Goal: Information Seeking & Learning: Learn about a topic

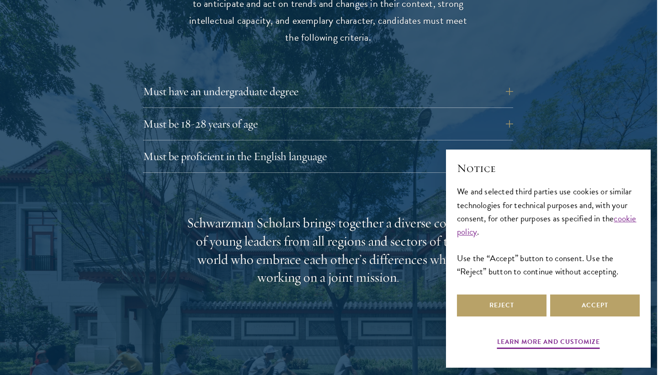
scroll to position [1274, 1]
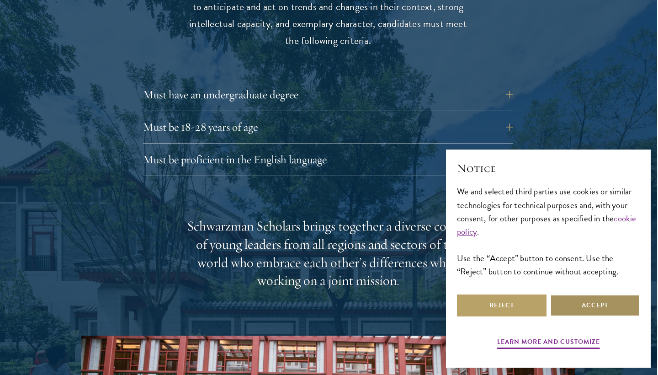
click at [566, 307] on button "Accept" at bounding box center [595, 305] width 90 height 22
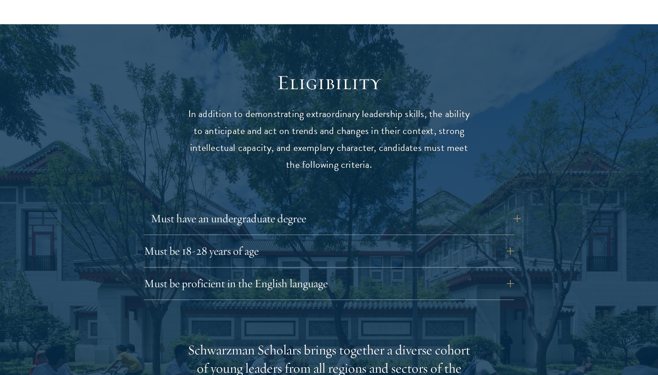
scroll to position [1153, 0]
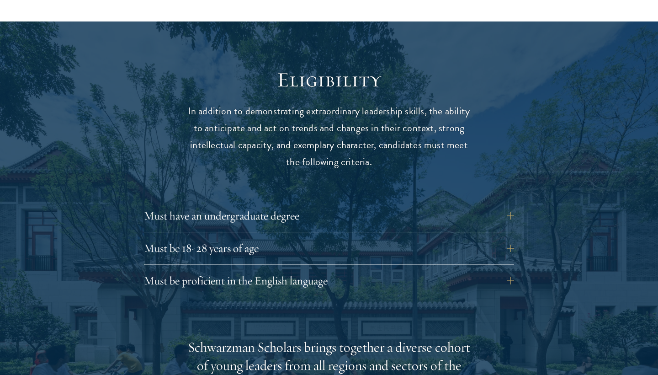
click at [394, 205] on div "Must have an undergraduate degree Applicants who are currently enrolled in unde…" at bounding box center [329, 218] width 370 height 27
click at [496, 205] on button "Must have an undergraduate degree" at bounding box center [336, 216] width 370 height 22
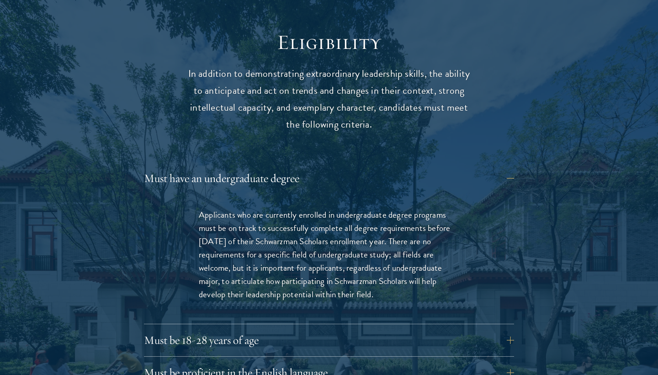
scroll to position [1208, 0]
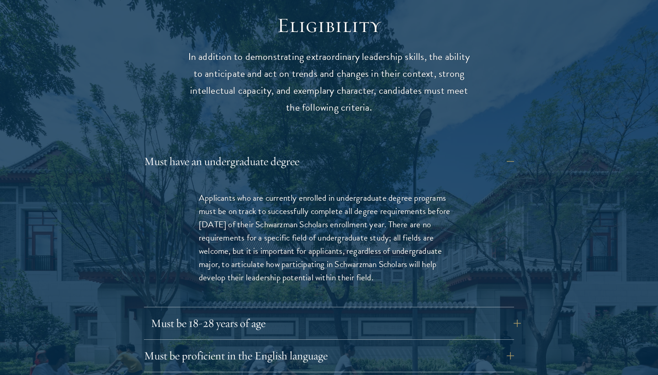
click at [494, 312] on button "Must be 18-28 years of age" at bounding box center [336, 323] width 370 height 22
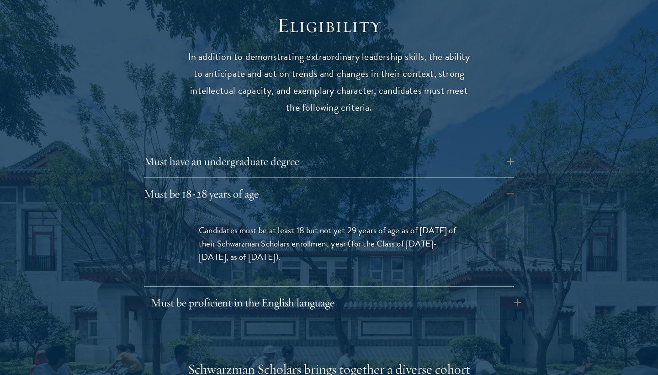
click at [495, 291] on button "Must be proficient in the English language" at bounding box center [336, 302] width 370 height 22
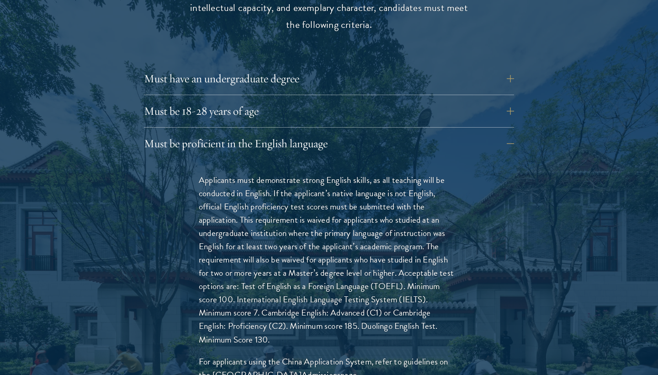
scroll to position [1290, 0]
click at [371, 101] on button "Must be 18-28 years of age" at bounding box center [336, 112] width 370 height 22
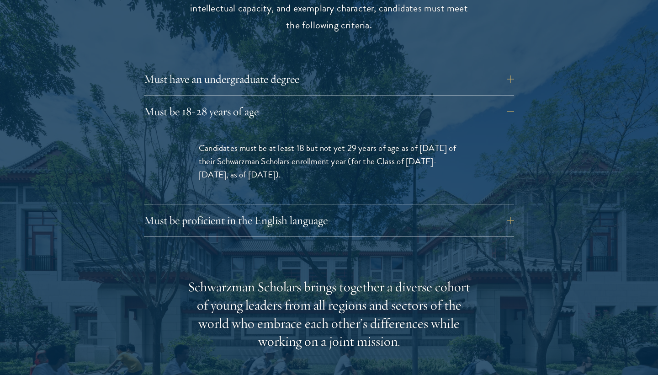
click at [300, 212] on div "Eligibility In addition to demonstrating extraordinary leadership skills, the a…" at bounding box center [328, 300] width 493 height 738
click at [306, 209] on button "Must be proficient in the English language" at bounding box center [336, 220] width 370 height 22
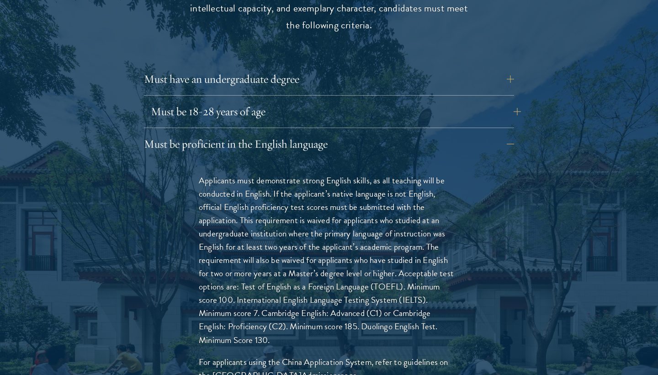
click at [295, 101] on button "Must be 18-28 years of age" at bounding box center [336, 112] width 370 height 22
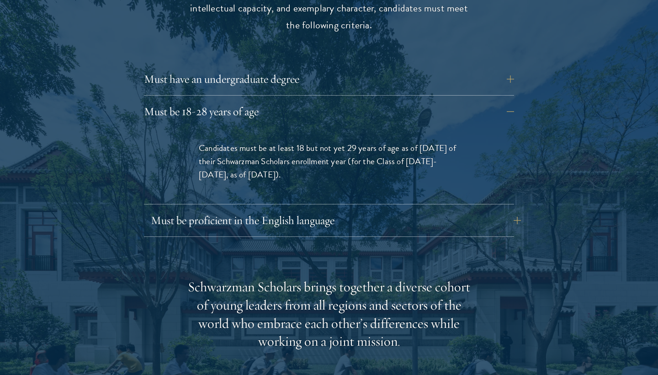
click at [276, 209] on button "Must be proficient in the English language" at bounding box center [336, 220] width 370 height 22
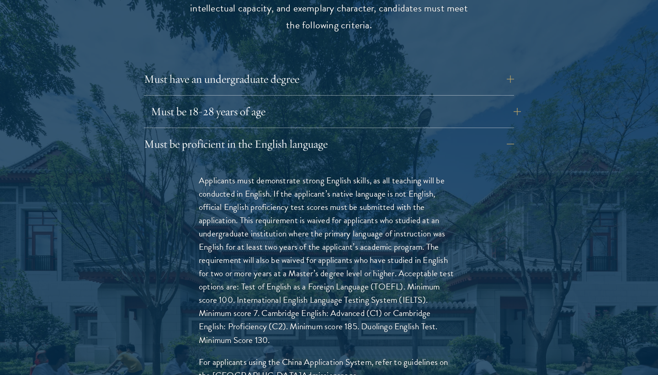
click at [253, 101] on button "Must be 18-28 years of age" at bounding box center [336, 112] width 370 height 22
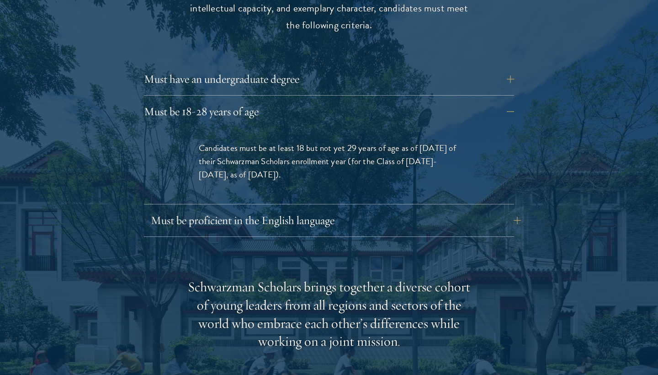
click at [260, 209] on button "Must be proficient in the English language" at bounding box center [336, 220] width 370 height 22
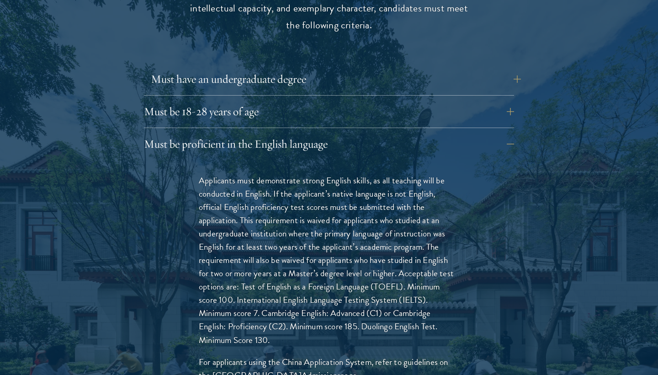
click at [270, 68] on button "Must have an undergraduate degree" at bounding box center [336, 79] width 370 height 22
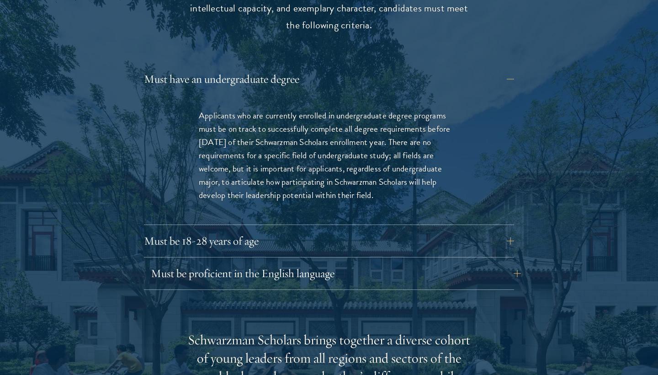
click at [275, 262] on button "Must be proficient in the English language" at bounding box center [336, 273] width 370 height 22
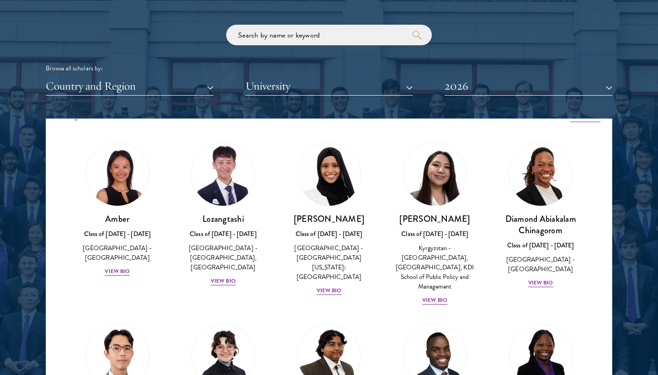
scroll to position [16, 0]
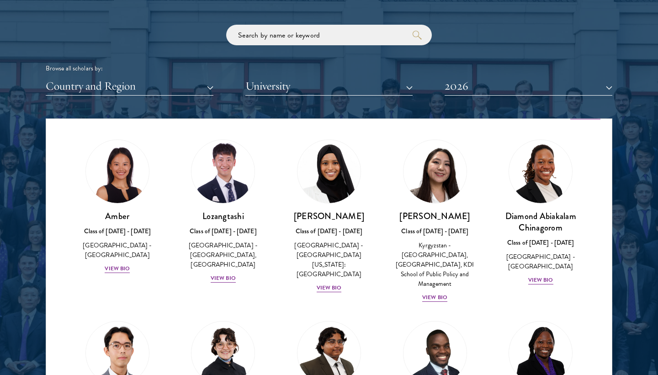
click at [163, 87] on button "Country and Region" at bounding box center [130, 86] width 168 height 19
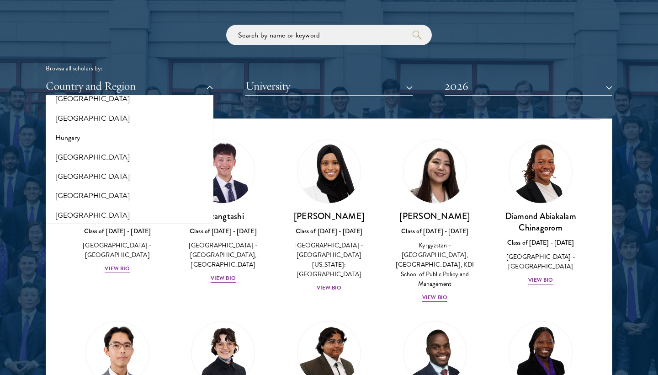
scroll to position [671, 0]
click at [60, 149] on button "[GEOGRAPHIC_DATA]" at bounding box center [129, 158] width 162 height 19
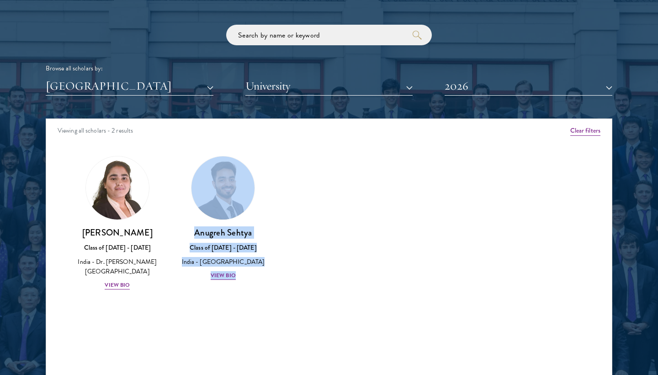
click at [344, 90] on button "University" at bounding box center [329, 86] width 168 height 19
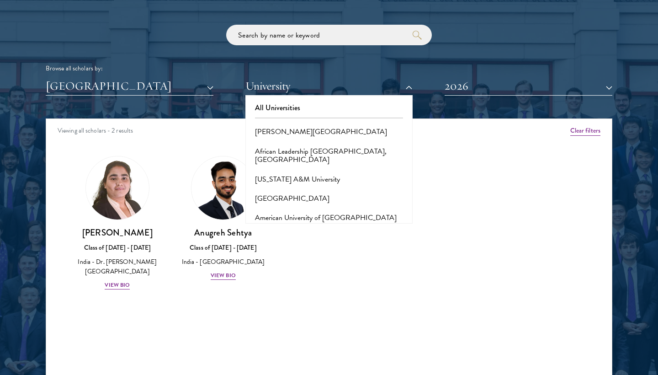
click at [383, 64] on div "Browse all scholars by:" at bounding box center [329, 69] width 567 height 10
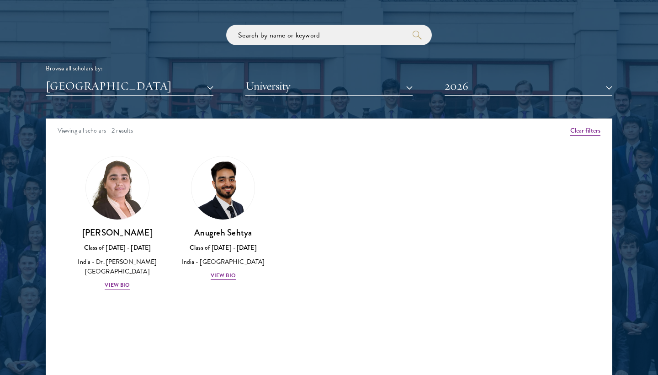
click at [477, 92] on button "2026" at bounding box center [529, 86] width 168 height 19
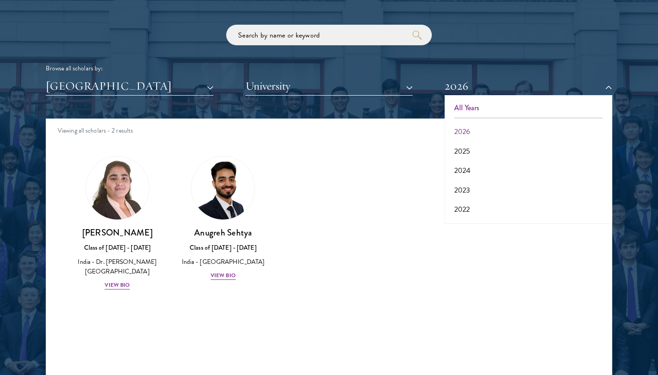
click at [470, 106] on button "All Years" at bounding box center [528, 107] width 162 height 19
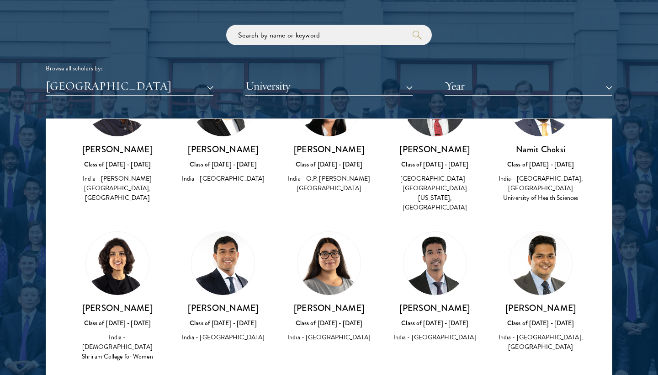
scroll to position [81, 0]
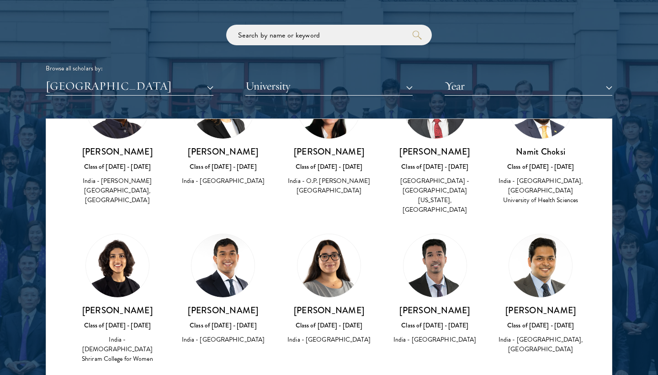
click at [478, 88] on button "Year" at bounding box center [529, 86] width 168 height 19
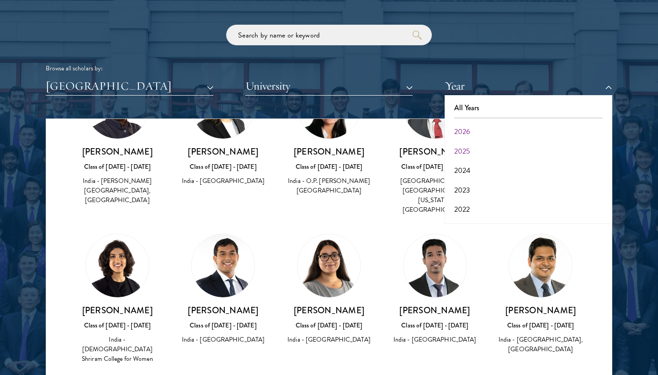
click at [470, 144] on button "2025" at bounding box center [528, 151] width 162 height 19
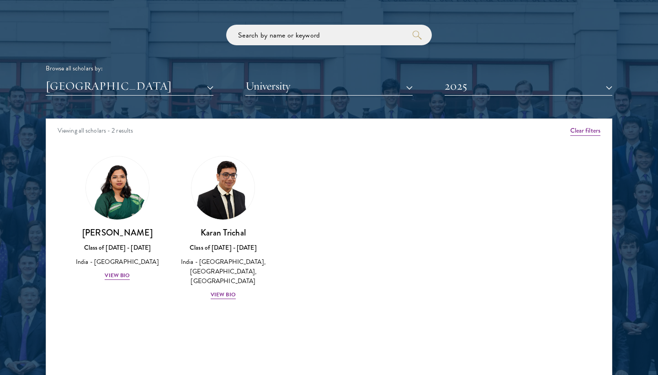
click at [477, 86] on button "2025" at bounding box center [529, 86] width 168 height 19
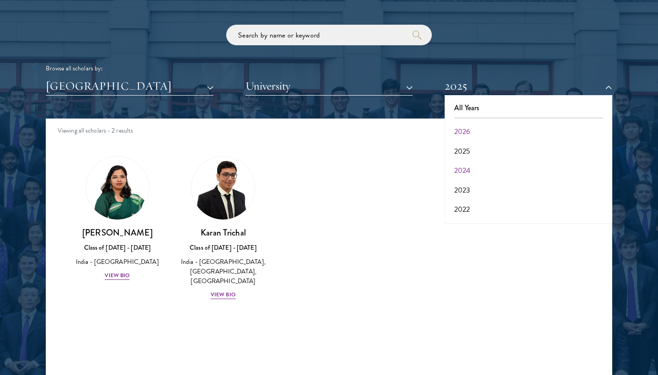
click at [471, 170] on button "2024" at bounding box center [528, 170] width 162 height 19
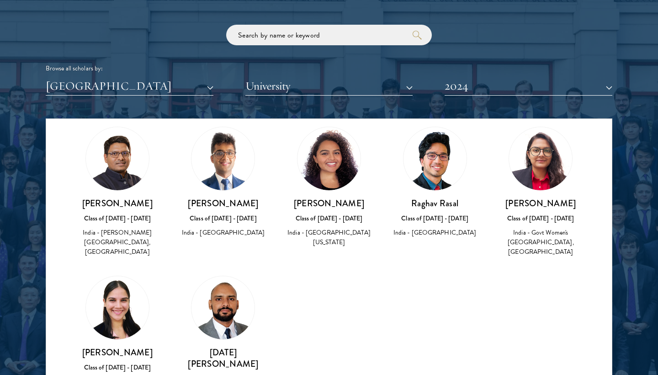
scroll to position [32, 0]
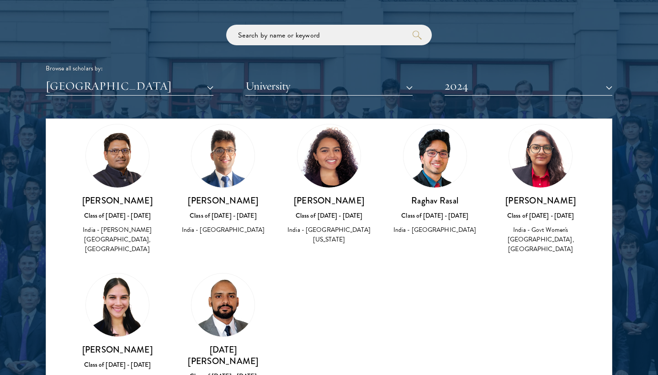
click at [186, 85] on button "[GEOGRAPHIC_DATA]" at bounding box center [130, 86] width 168 height 19
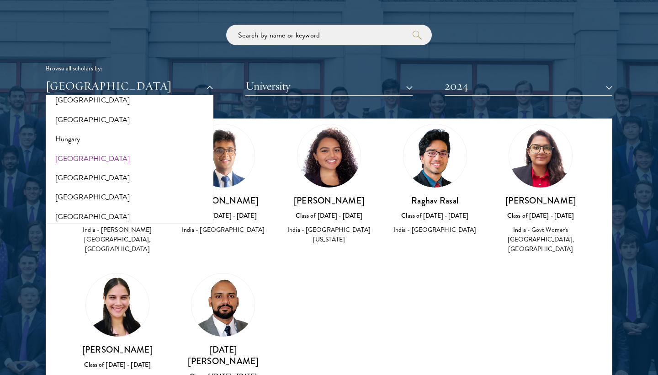
click at [211, 67] on div "Browse all scholars by:" at bounding box center [329, 69] width 567 height 10
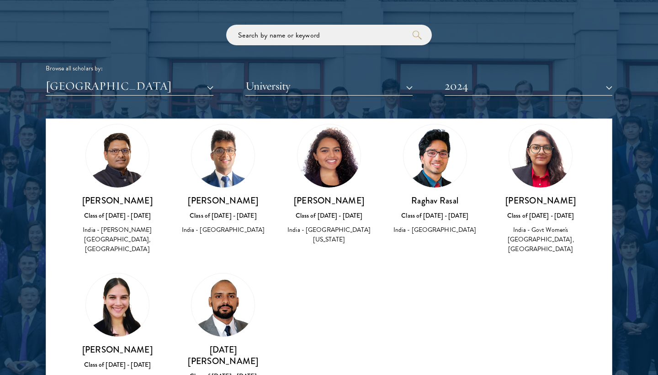
click at [273, 79] on button "University" at bounding box center [329, 86] width 168 height 19
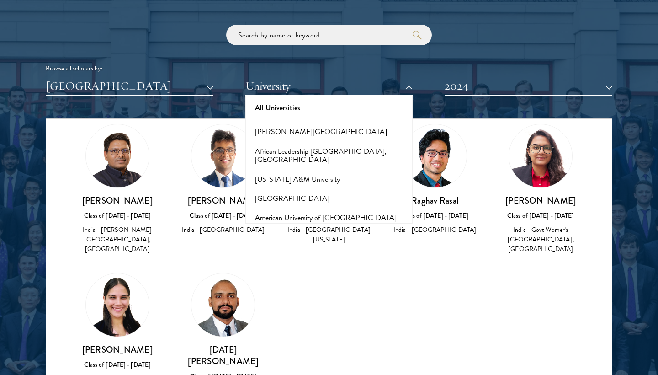
click at [273, 79] on button "University" at bounding box center [329, 86] width 168 height 19
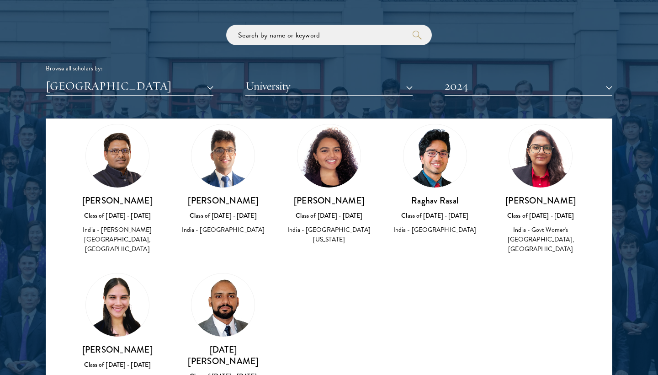
click at [253, 80] on button "University" at bounding box center [329, 86] width 168 height 19
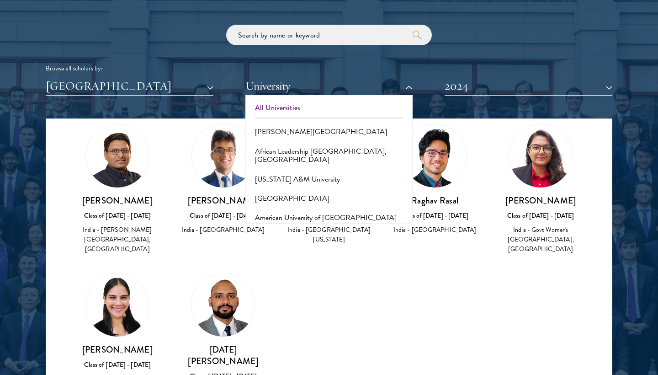
click at [255, 103] on button "All Universities" at bounding box center [329, 107] width 162 height 19
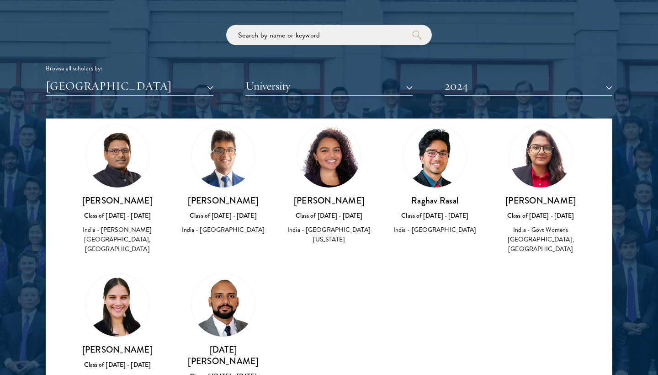
click at [216, 90] on div "India All Countries and Regions Afghanistan Antigua and Barbuda Argentina Armen…" at bounding box center [329, 86] width 567 height 19
click at [195, 79] on button "[GEOGRAPHIC_DATA]" at bounding box center [130, 86] width 168 height 19
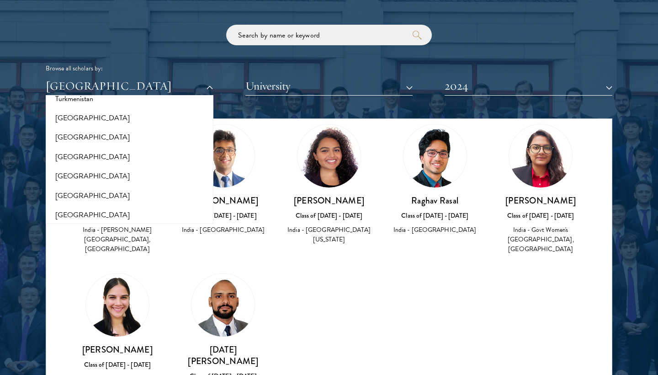
scroll to position [1864, 0]
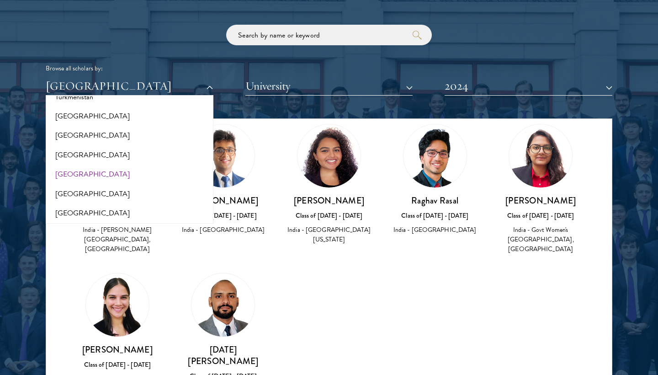
click at [83, 164] on button "[GEOGRAPHIC_DATA]" at bounding box center [129, 173] width 162 height 19
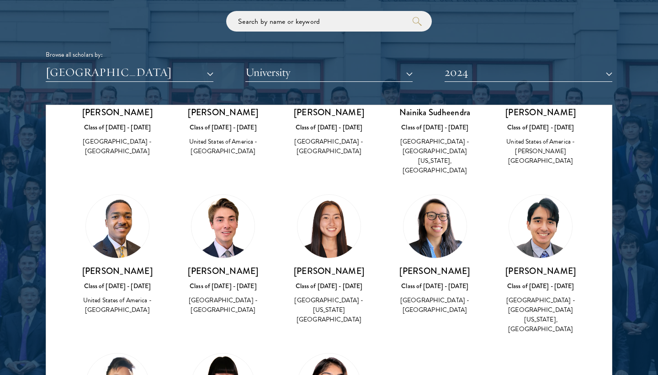
scroll to position [1115, 0]
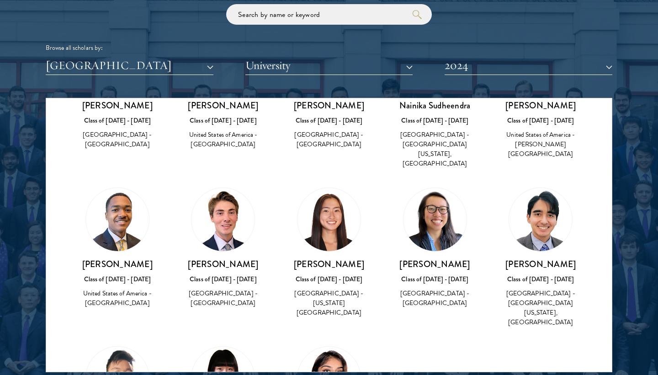
click at [452, 60] on button "2024" at bounding box center [529, 65] width 168 height 19
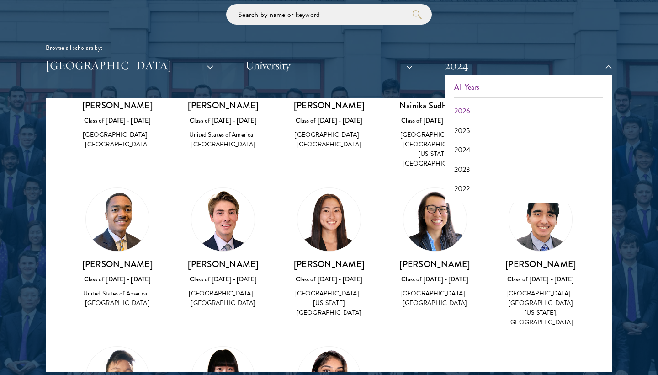
click at [459, 79] on button "All Years" at bounding box center [528, 87] width 162 height 19
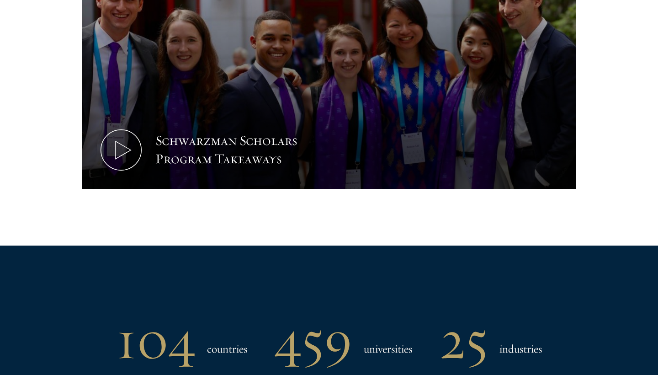
scroll to position [549, 0]
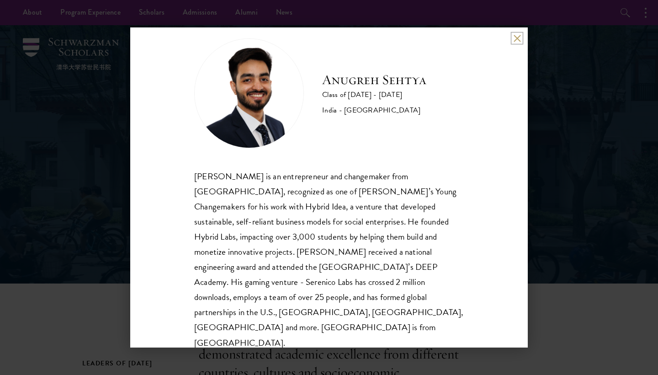
scroll to position [16, 0]
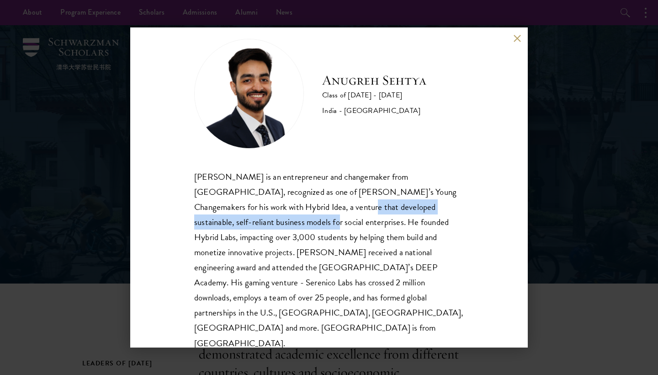
drag, startPoint x: 280, startPoint y: 207, endPoint x: 226, endPoint y: 223, distance: 56.2
click at [226, 223] on div "Anugreh Sehtya is an entrepreneur and changemaker from India, recognized as one…" at bounding box center [329, 259] width 270 height 181
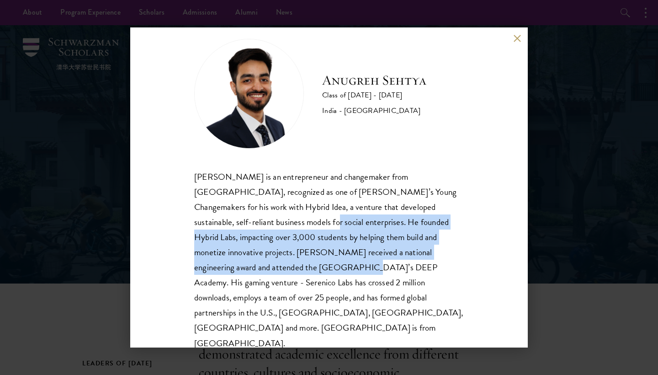
drag, startPoint x: 226, startPoint y: 219, endPoint x: 225, endPoint y: 267, distance: 48.4
click at [225, 268] on div "Anugreh Sehtya is an entrepreneur and changemaker from India, recognized as one…" at bounding box center [329, 259] width 270 height 181
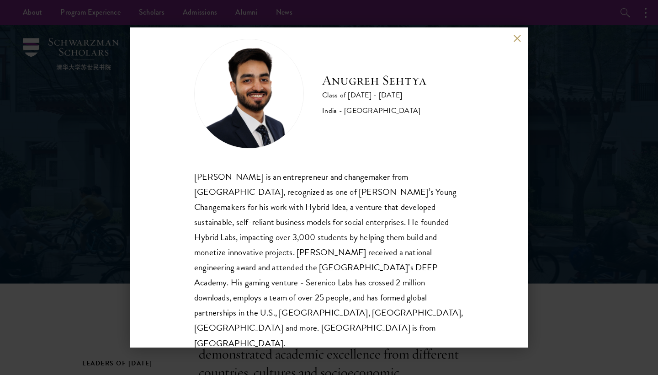
click at [231, 265] on div "Anugreh Sehtya is an entrepreneur and changemaker from India, recognized as one…" at bounding box center [329, 259] width 270 height 181
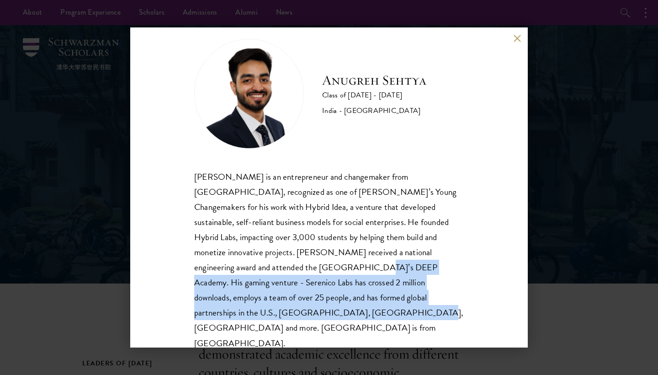
drag, startPoint x: 231, startPoint y: 265, endPoint x: 243, endPoint y: 318, distance: 54.4
click at [243, 318] on div "Anugreh Sehtya is an entrepreneur and changemaker from India, recognized as one…" at bounding box center [329, 259] width 270 height 181
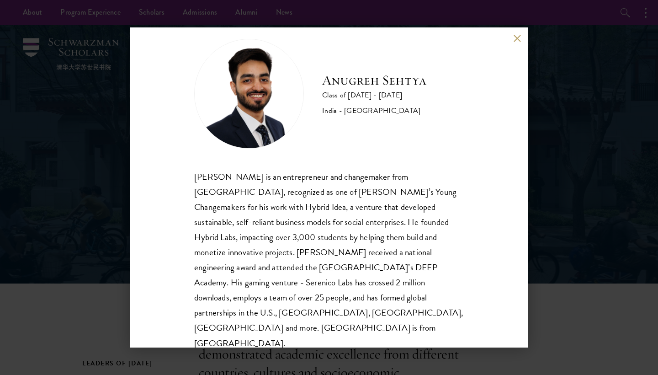
click at [517, 42] on button at bounding box center [517, 38] width 8 height 8
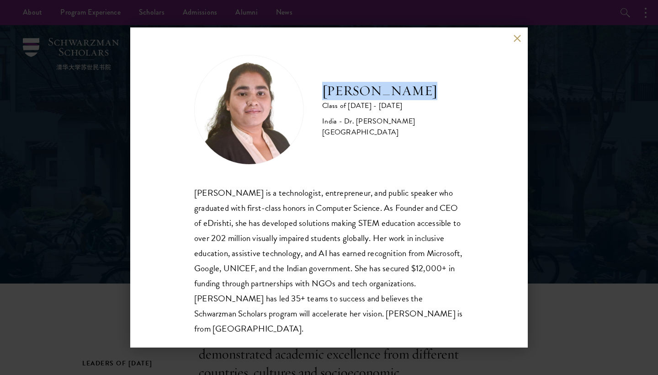
drag, startPoint x: 323, startPoint y: 93, endPoint x: 417, endPoint y: 91, distance: 93.7
click at [417, 92] on h2 "[PERSON_NAME]" at bounding box center [393, 91] width 142 height 18
copy h2 "[PERSON_NAME]"
click at [354, 94] on h2 "[PERSON_NAME]" at bounding box center [393, 91] width 142 height 18
drag, startPoint x: 324, startPoint y: 90, endPoint x: 446, endPoint y: 90, distance: 122.0
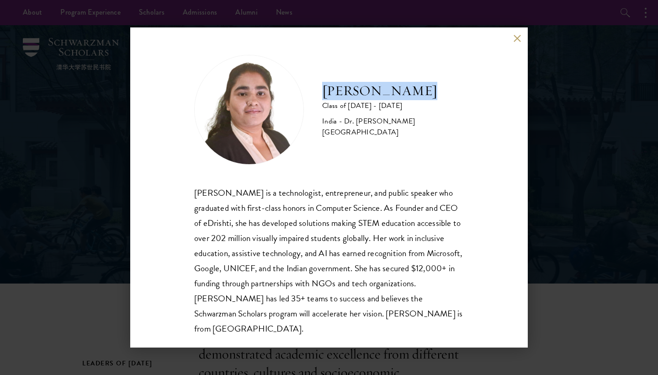
click at [446, 90] on h2 "[PERSON_NAME]" at bounding box center [393, 91] width 142 height 18
copy h2 "[PERSON_NAME]"
